Goal: Information Seeking & Learning: Understand process/instructions

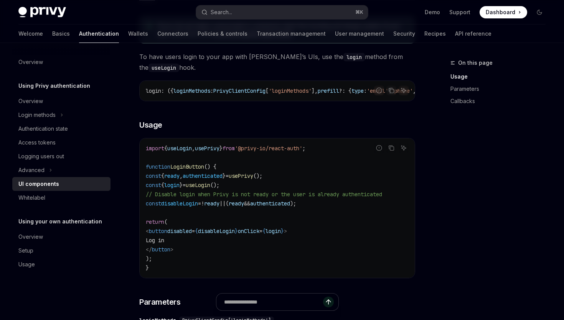
scroll to position [443, 0]
click at [201, 202] on span "=" at bounding box center [199, 202] width 3 height 7
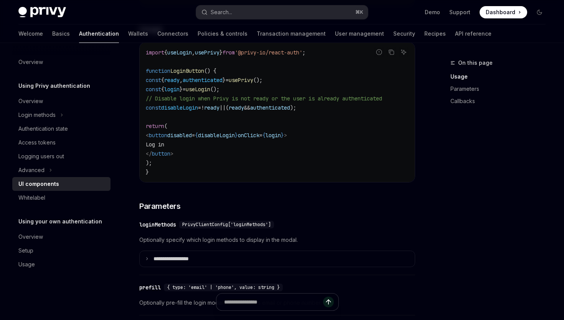
scroll to position [536, 0]
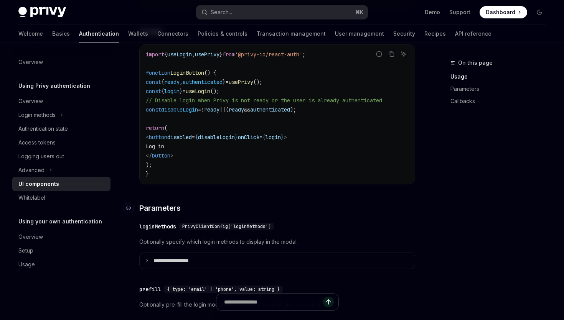
click at [295, 214] on h3 "​ Parameters" at bounding box center [277, 208] width 276 height 11
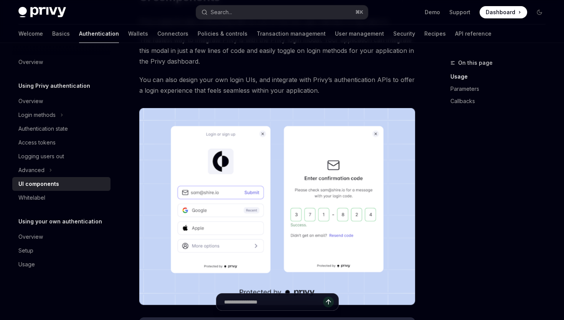
scroll to position [85, 0]
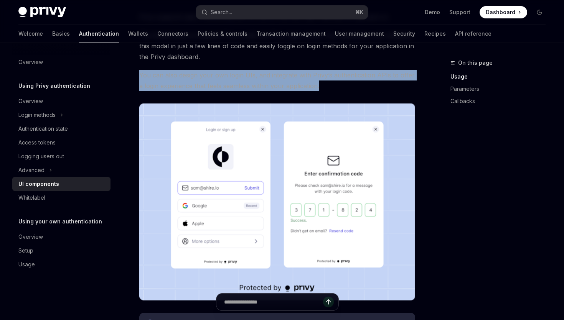
drag, startPoint x: 140, startPoint y: 74, endPoint x: 322, endPoint y: 88, distance: 183.1
click at [322, 88] on span "You can also design your own login UIs, and integrate with Privy’s authenticati…" at bounding box center [277, 80] width 276 height 21
click at [322, 87] on span "You can also design your own login UIs, and integrate with Privy’s authenticati…" at bounding box center [277, 80] width 276 height 21
drag, startPoint x: 139, startPoint y: 74, endPoint x: 326, endPoint y: 83, distance: 187.7
click at [327, 83] on span "You can also design your own login UIs, and integrate with Privy’s authenticati…" at bounding box center [277, 80] width 276 height 21
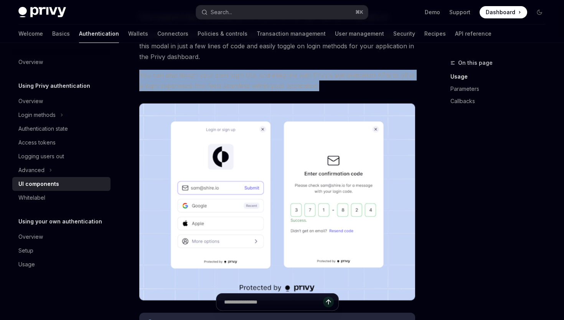
click at [145, 74] on span "You can also design your own login UIs, and integrate with Privy’s authenticati…" at bounding box center [277, 80] width 276 height 21
drag, startPoint x: 145, startPoint y: 74, endPoint x: 317, endPoint y: 85, distance: 172.9
click at [317, 85] on span "You can also design your own login UIs, and integrate with Privy’s authenticati…" at bounding box center [277, 80] width 276 height 21
click at [327, 86] on span "You can also design your own login UIs, and integrate with Privy’s authenticati…" at bounding box center [277, 80] width 276 height 21
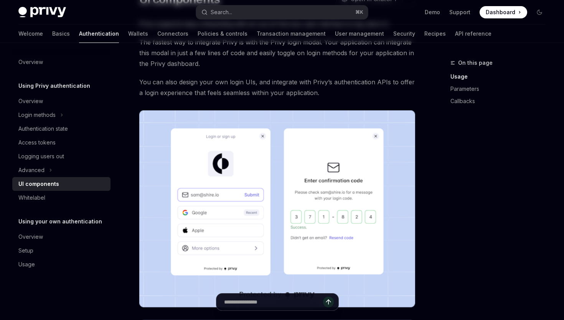
scroll to position [0, 0]
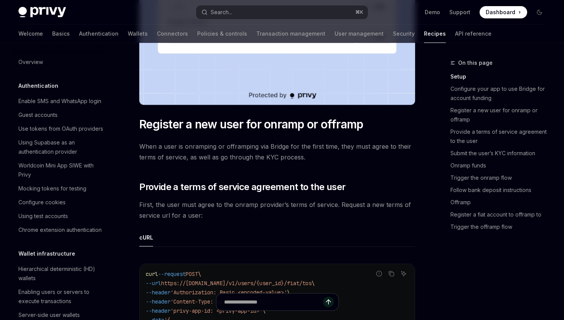
scroll to position [118, 0]
